Goal: Task Accomplishment & Management: Manage account settings

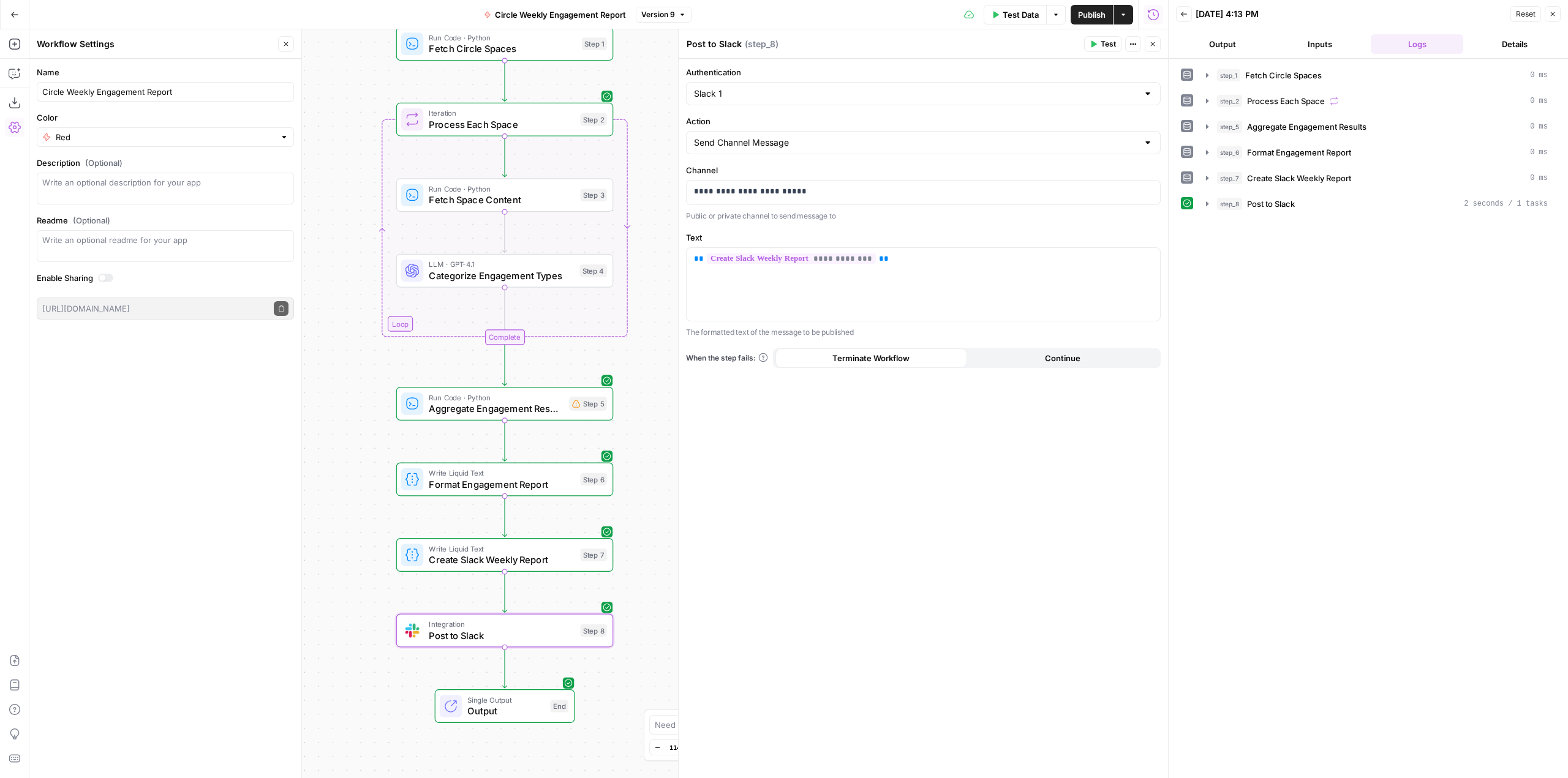
click at [18, 5] on button "Go Back" at bounding box center [15, 15] width 22 height 22
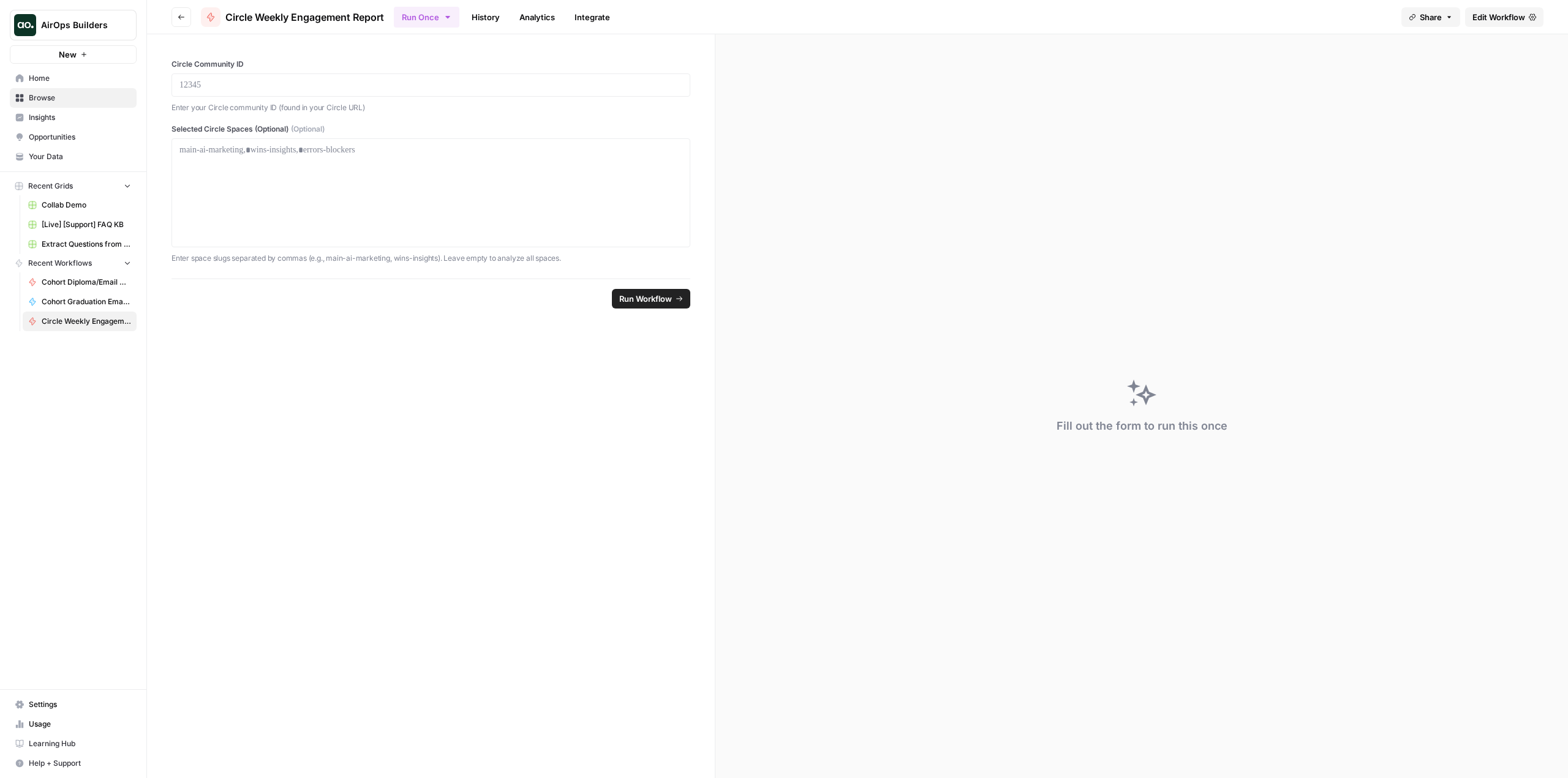
click at [65, 706] on span "Settings" at bounding box center [80, 705] width 102 height 11
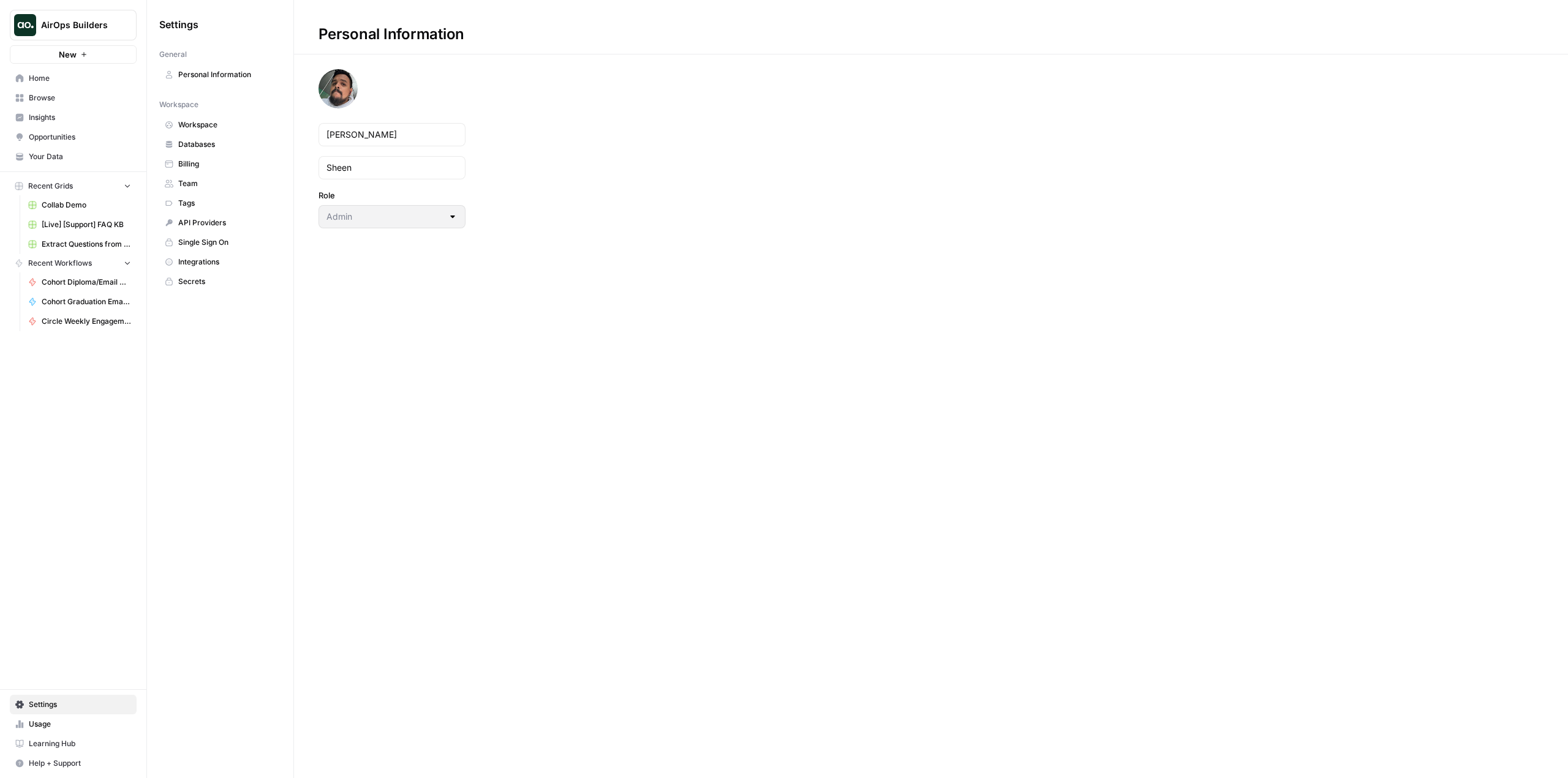
click at [239, 161] on span "Billing" at bounding box center [227, 164] width 97 height 11
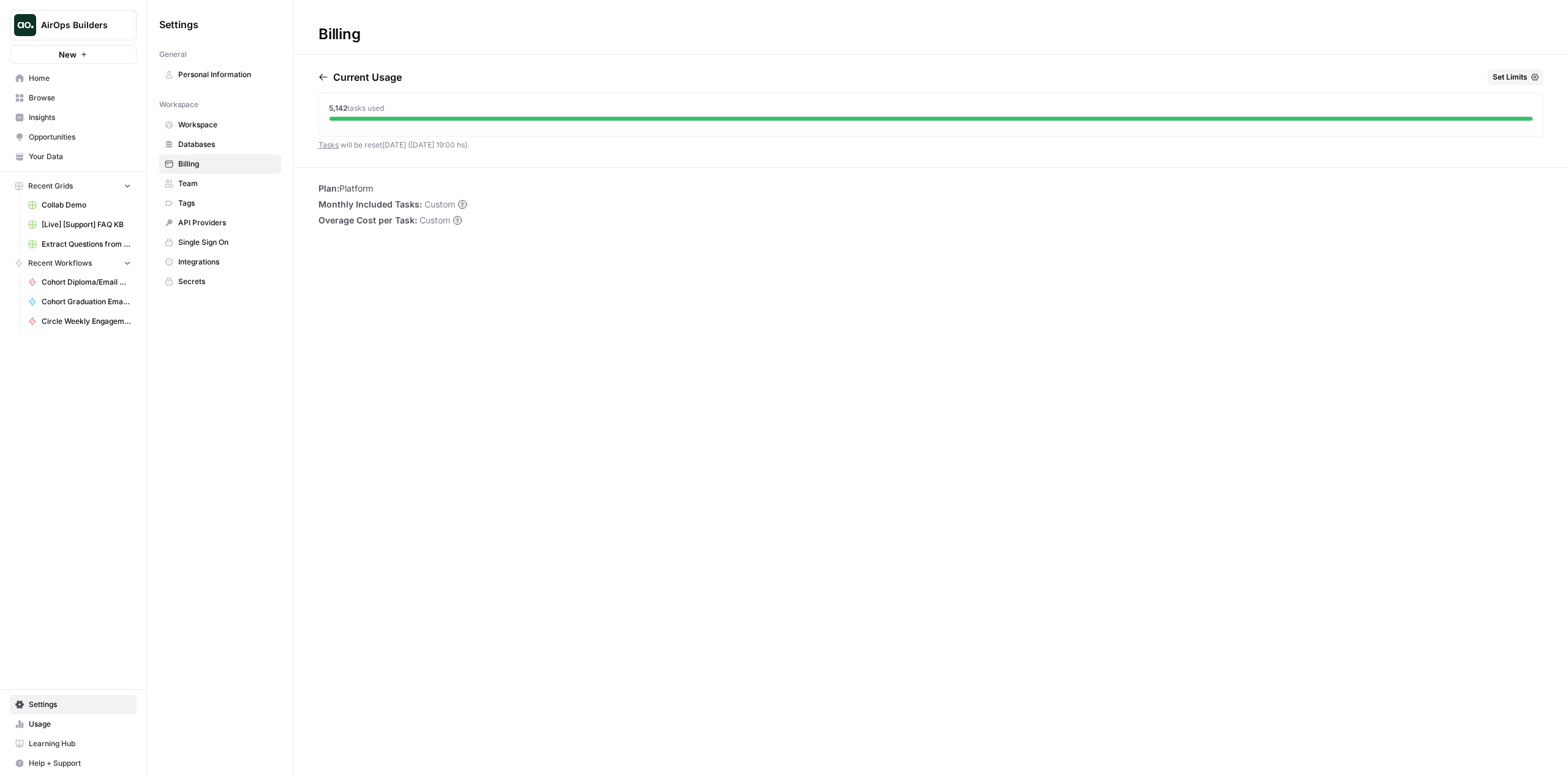
click at [1511, 75] on span "Set Limits" at bounding box center [1510, 77] width 35 height 11
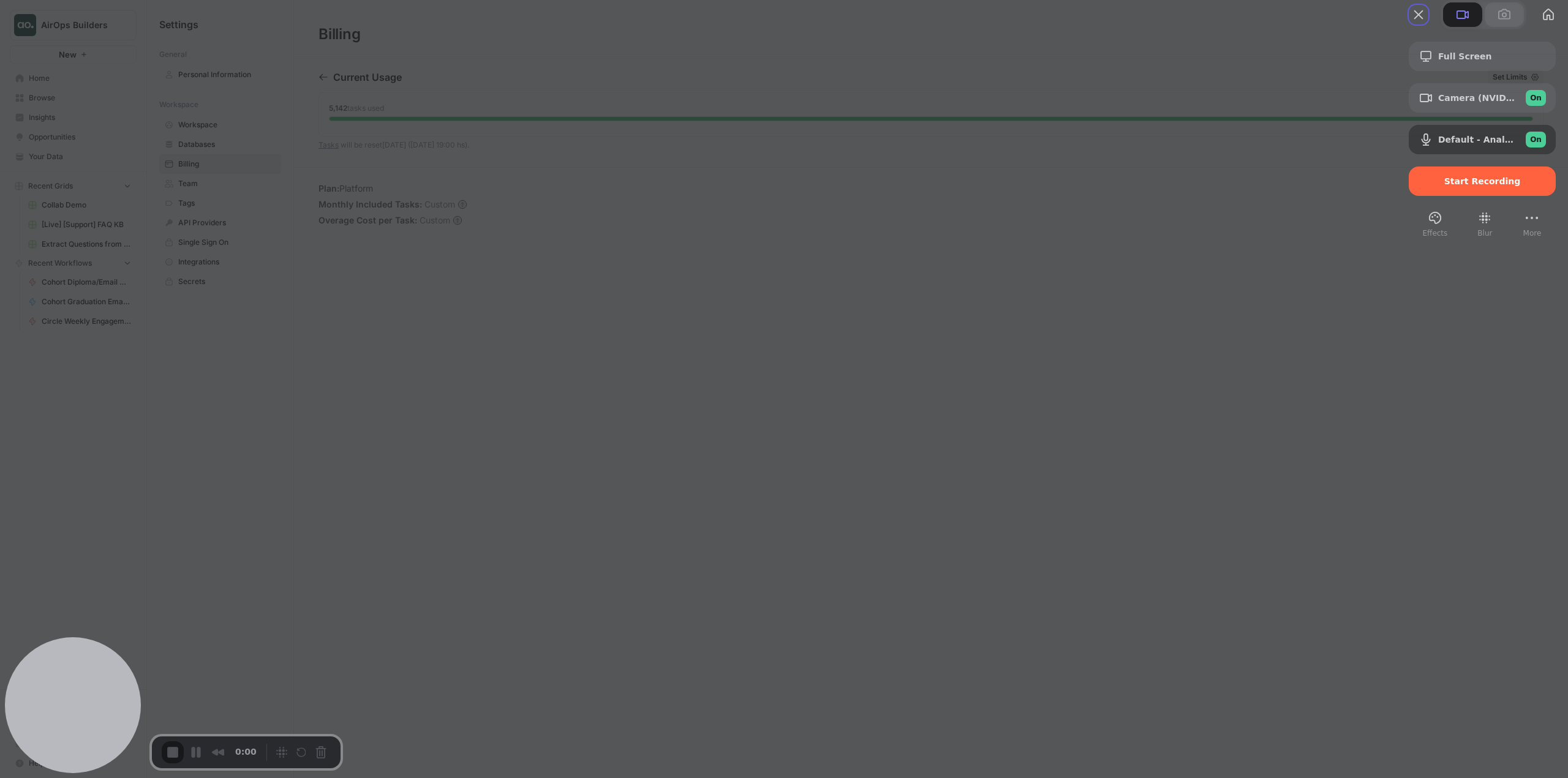
click at [1485, 27] on button at bounding box center [1504, 14] width 39 height 24
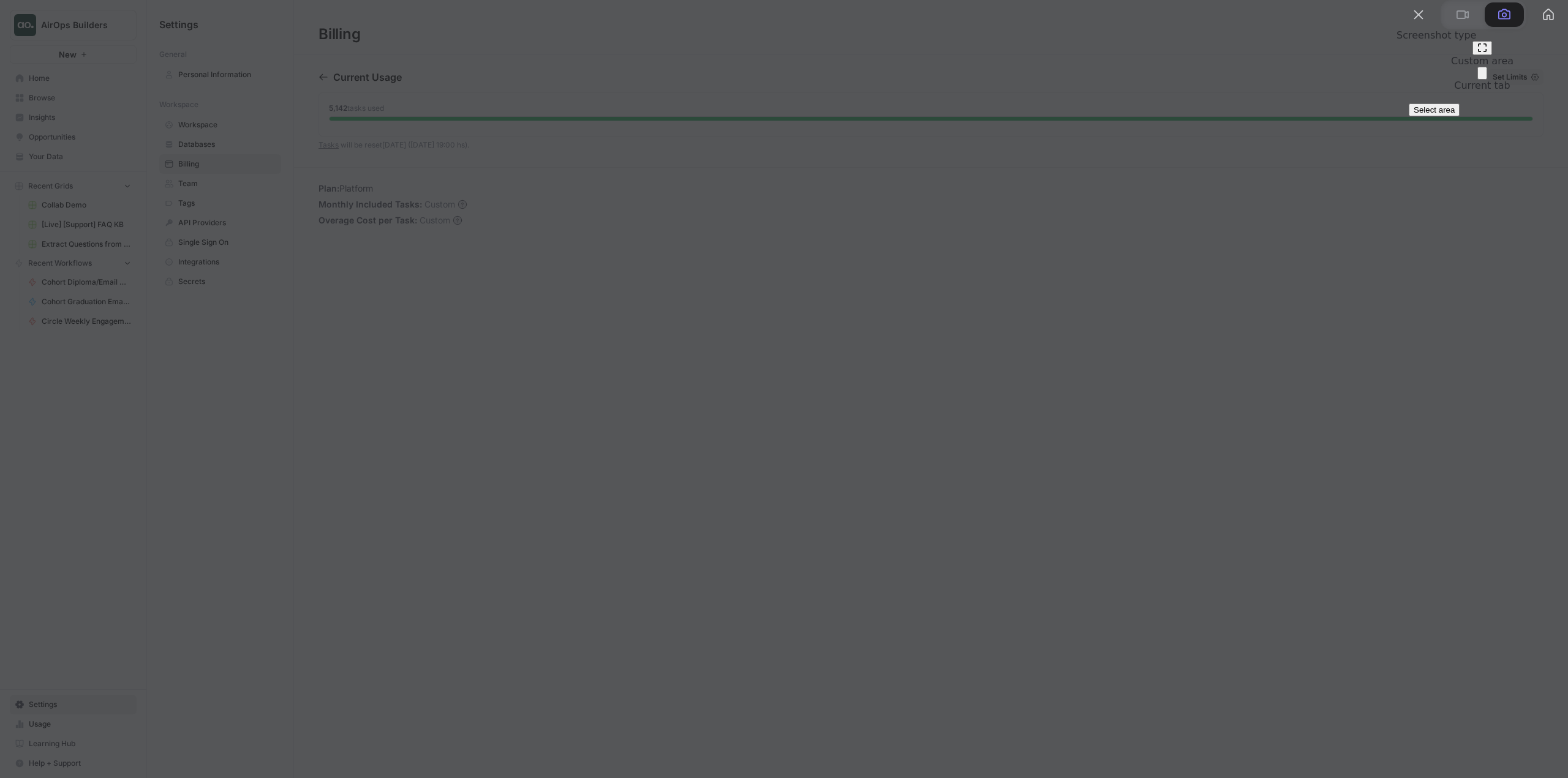
click at [1454, 115] on span "Select area" at bounding box center [1434, 110] width 41 height 9
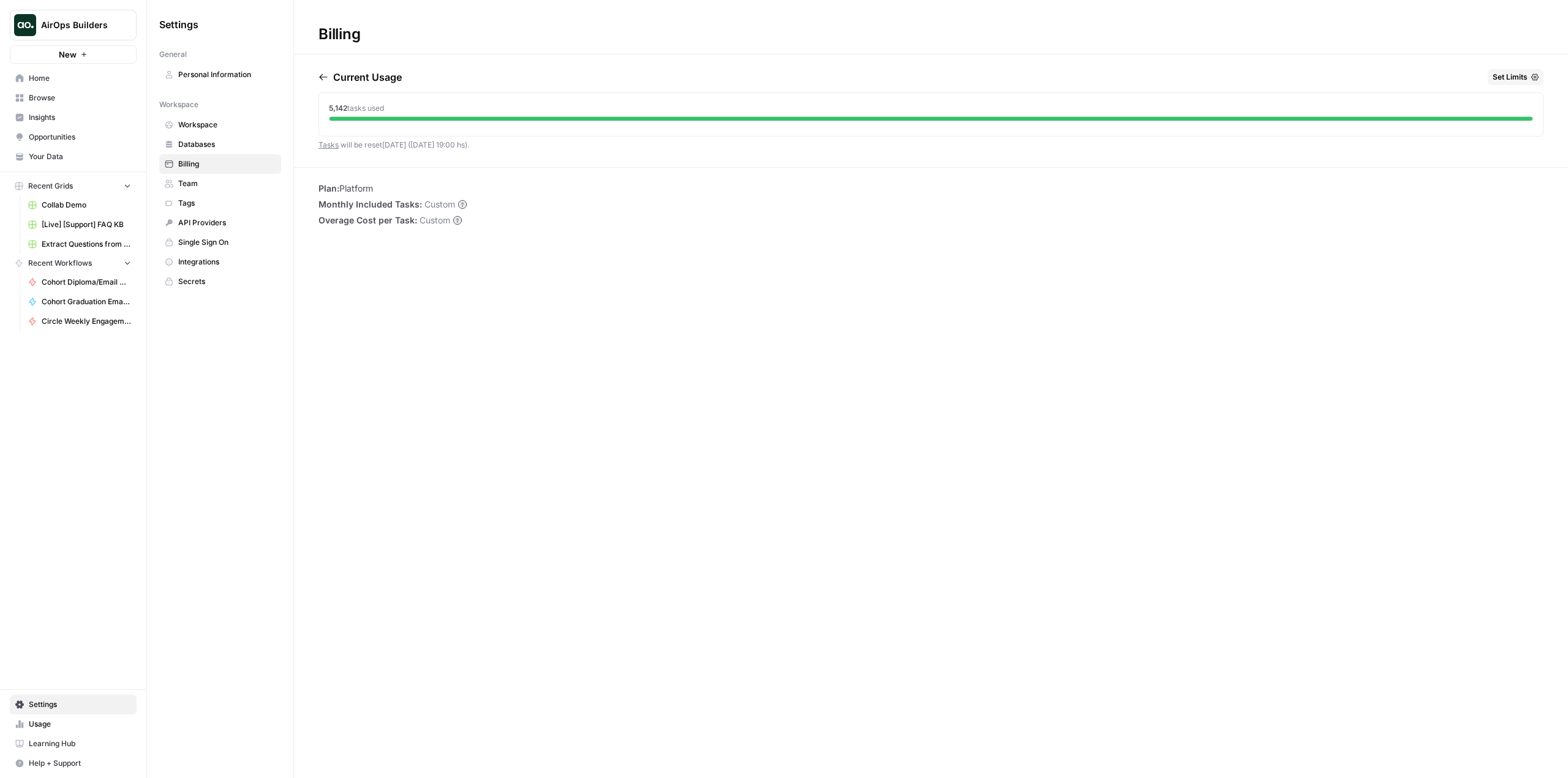
drag, startPoint x: 2, startPoint y: 2, endPoint x: 1567, endPoint y: 782, distance: 1748.6
click at [1567, 777] on html "AirOps Builders New Home Browse Insights Opportunities Your Data Recent Grids C…" at bounding box center [784, 389] width 1568 height 778
drag, startPoint x: 5, startPoint y: 4, endPoint x: 1560, endPoint y: 773, distance: 1734.8
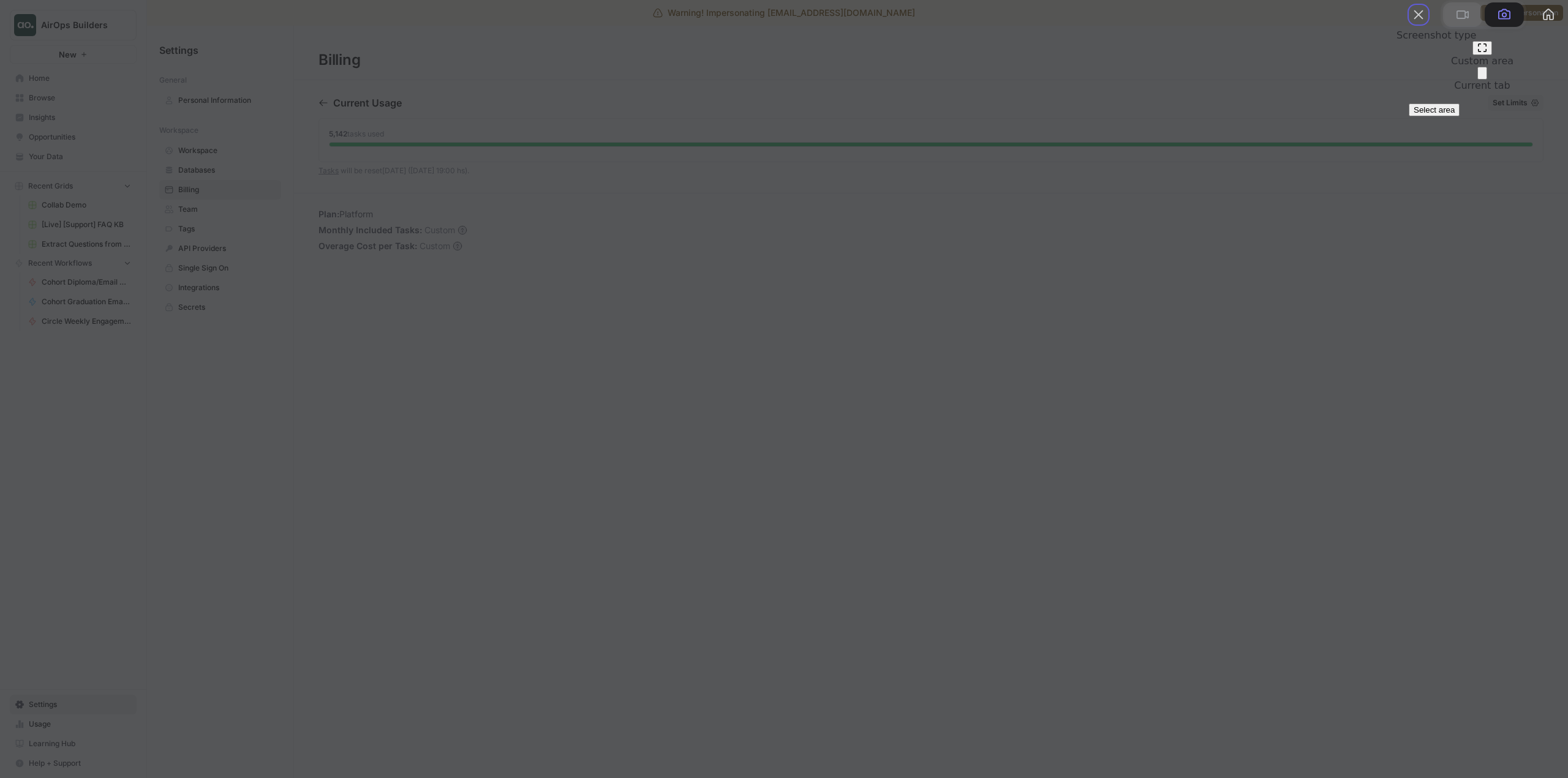
click at [1455, 22] on span at bounding box center [1462, 14] width 15 height 15
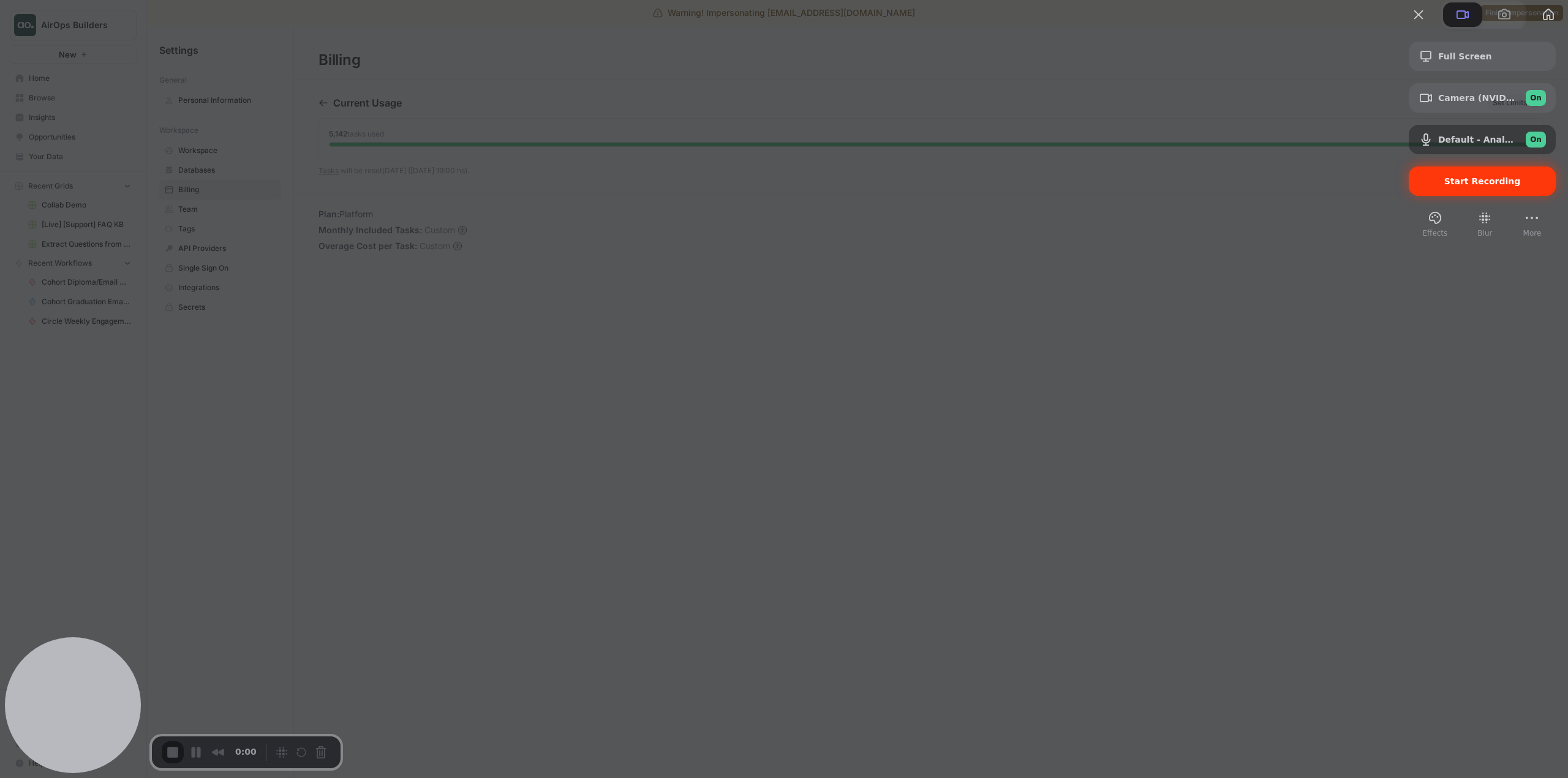
click at [1481, 186] on span "Start Recording" at bounding box center [1482, 181] width 76 height 10
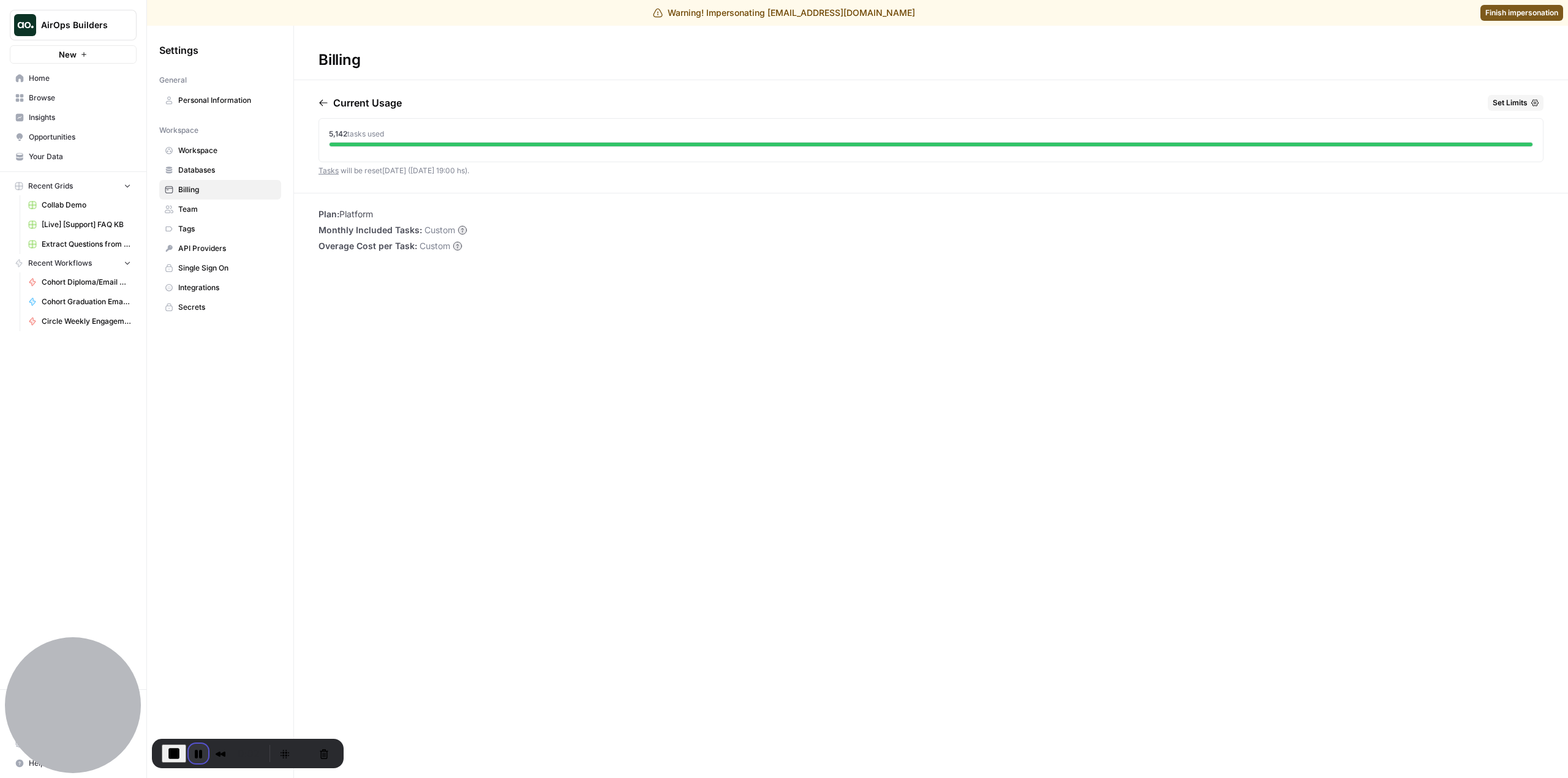
click at [200, 749] on button "Pause Recording" at bounding box center [198, 753] width 19 height 19
click at [321, 751] on button "Cancel Recording" at bounding box center [323, 753] width 19 height 19
